Goal: Navigation & Orientation: Find specific page/section

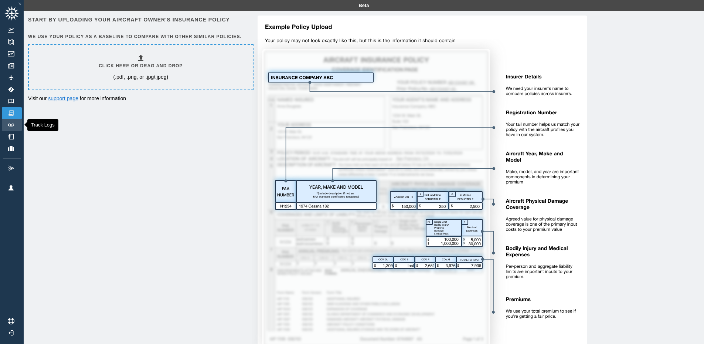
click at [9, 126] on link "Track Logs" at bounding box center [12, 125] width 20 height 12
click at [15, 135] on img at bounding box center [11, 137] width 8 height 6
click at [13, 10] on icon at bounding box center [11, 13] width 15 height 15
